Goal: Find contact information: Find contact information

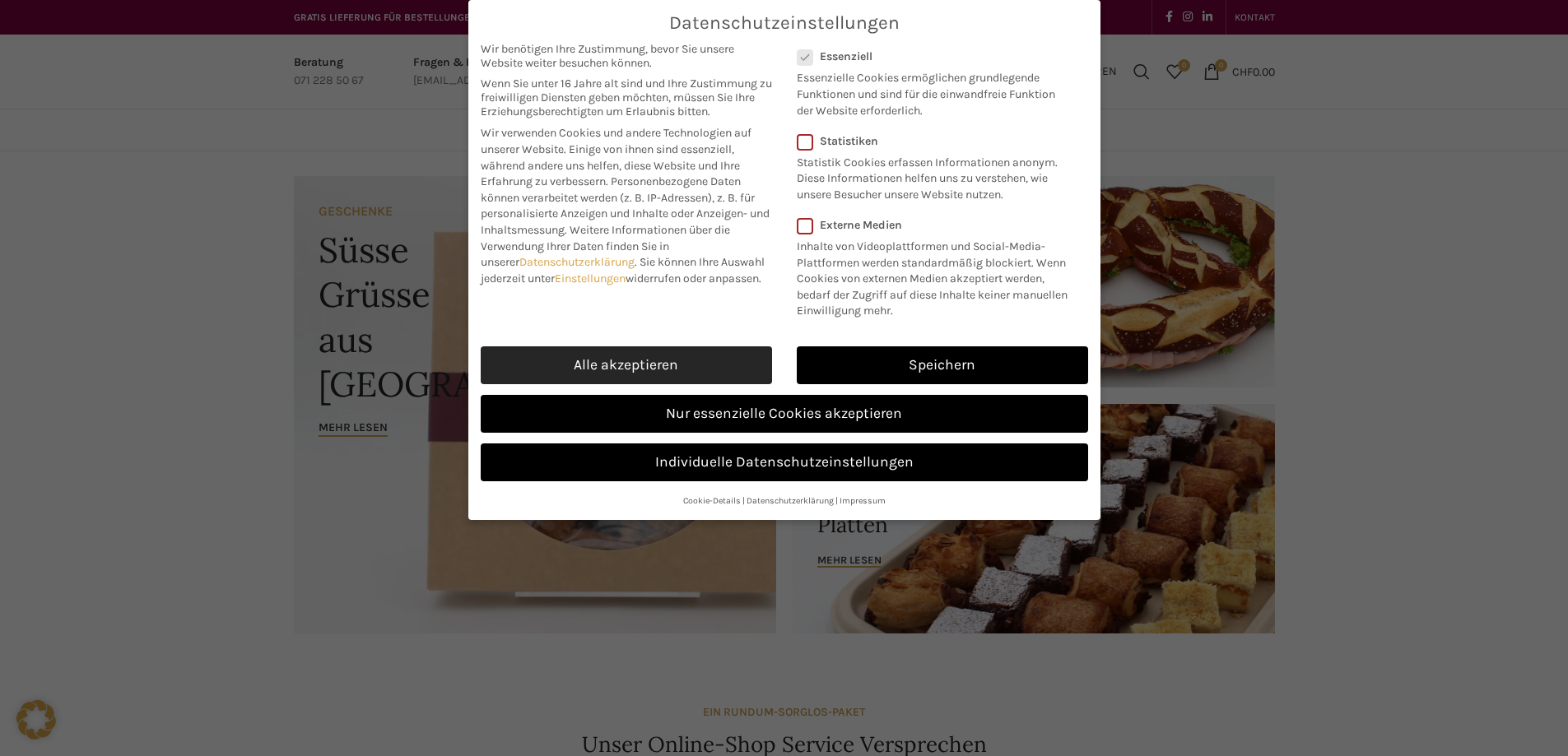
click at [664, 358] on link "Alle akzeptieren" at bounding box center [626, 366] width 292 height 38
checkbox input "true"
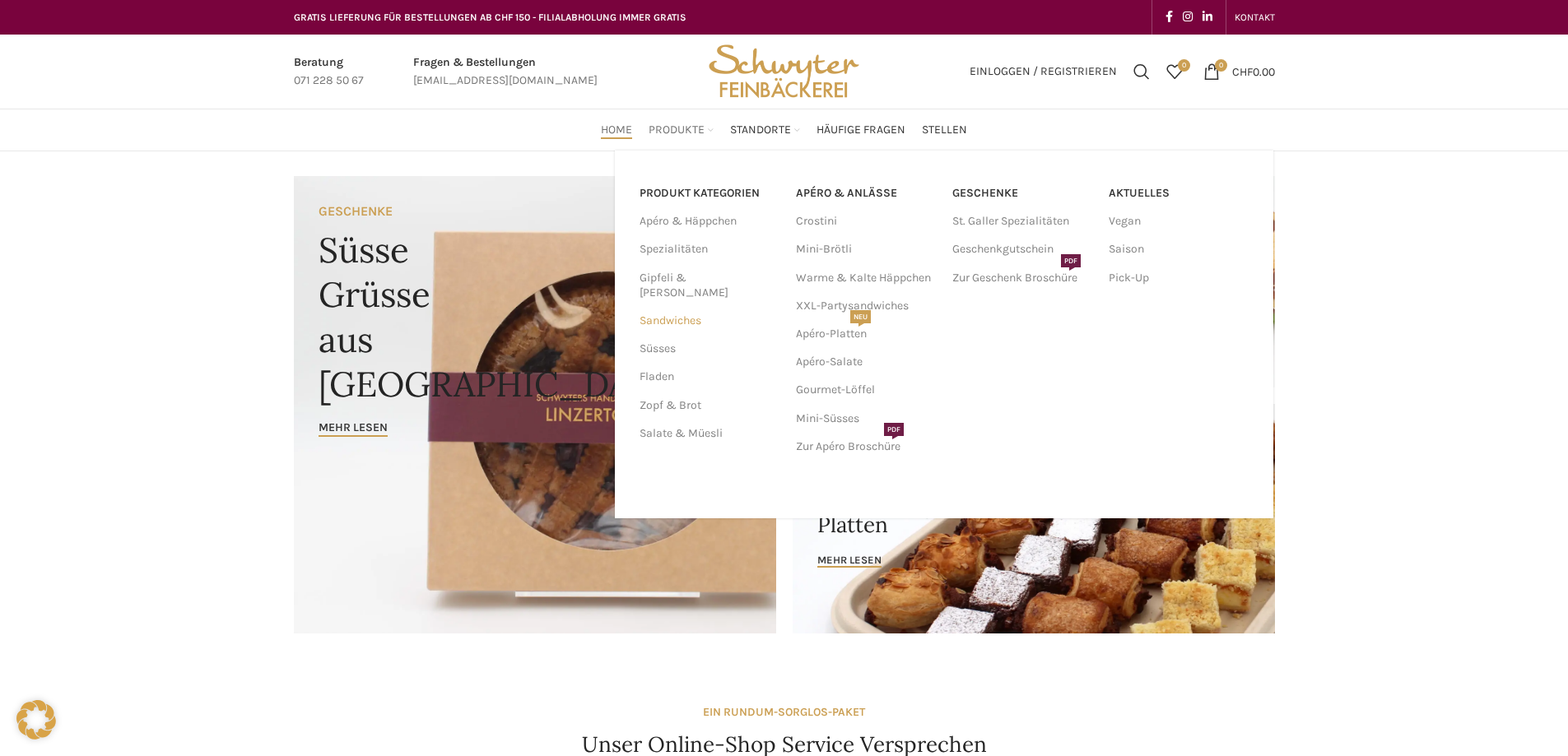
click at [680, 307] on link "Sandwiches" at bounding box center [707, 321] width 137 height 28
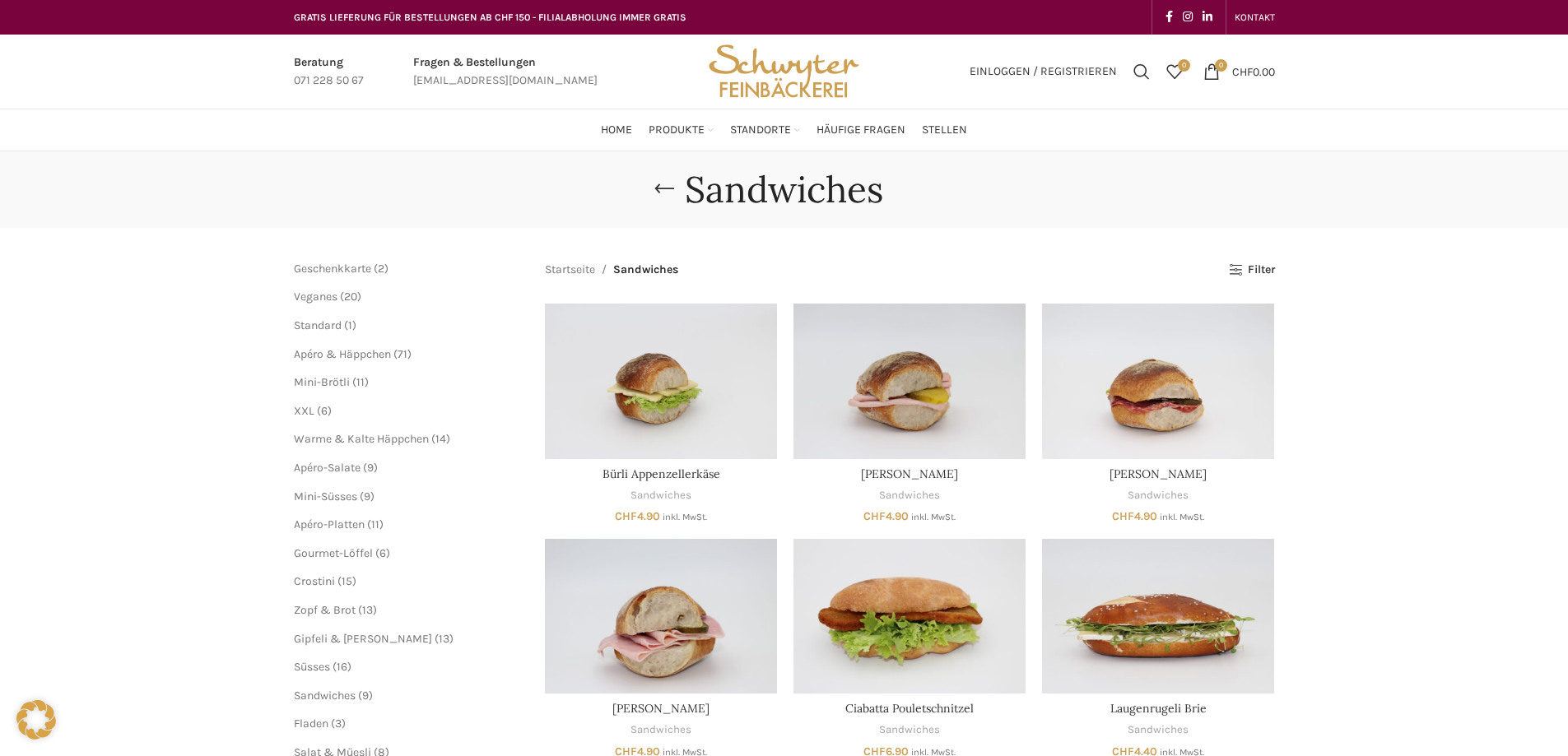
click at [541, 80] on link "Infobox link" at bounding box center [505, 72] width 185 height 37
click at [427, 81] on link "Infobox link" at bounding box center [505, 72] width 185 height 37
click at [438, 76] on link "Infobox link" at bounding box center [505, 72] width 185 height 37
drag, startPoint x: 566, startPoint y: 85, endPoint x: 407, endPoint y: 84, distance: 159.0
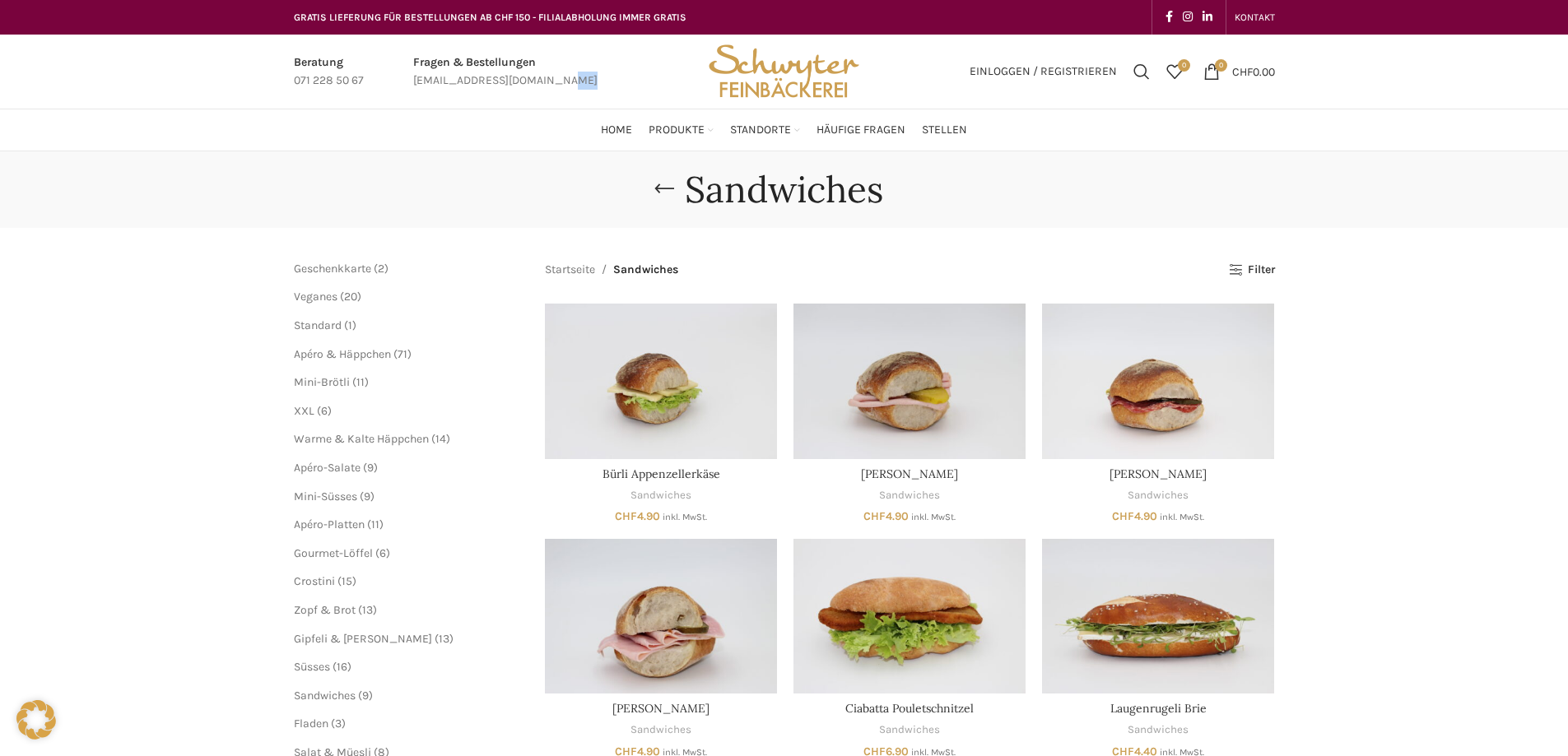
click at [407, 84] on div "Beratung 071 228 50 67 Fragen & Bestellungen bestellungen@schwyter.com" at bounding box center [490, 72] width 410 height 74
drag, startPoint x: 440, startPoint y: 81, endPoint x: 423, endPoint y: 78, distance: 17.3
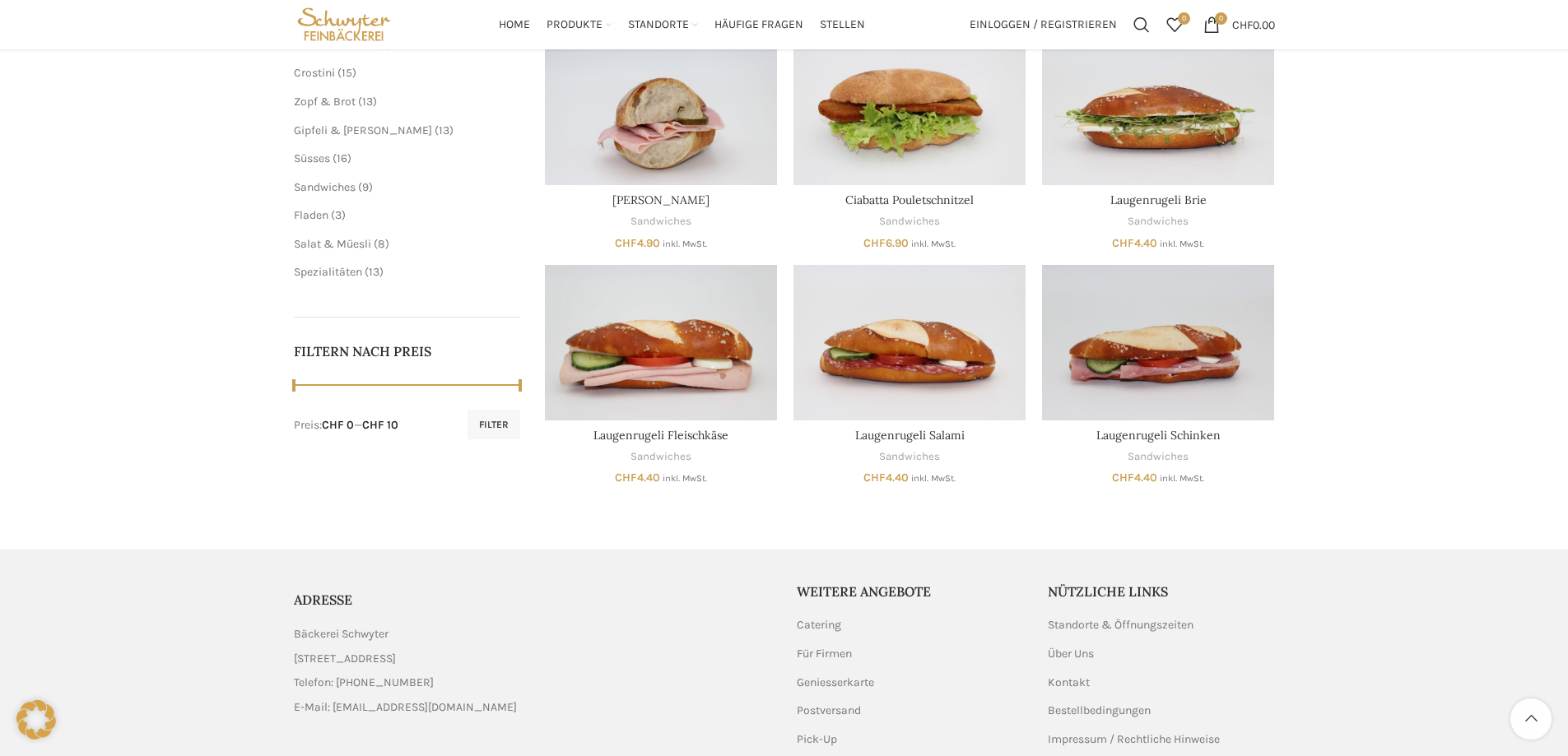
scroll to position [613, 0]
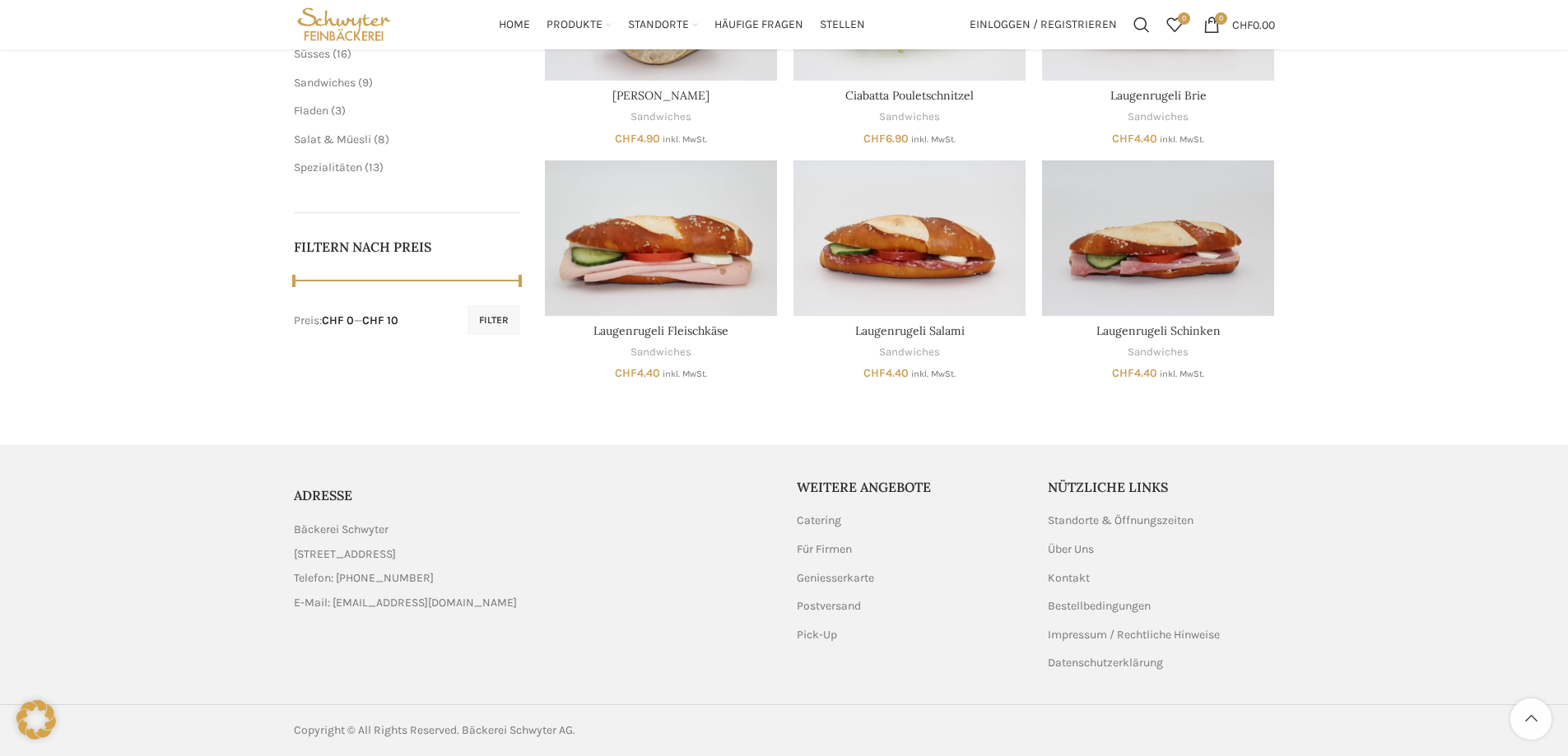
click at [405, 604] on link "List item link" at bounding box center [533, 603] width 478 height 18
